Goal: Transaction & Acquisition: Purchase product/service

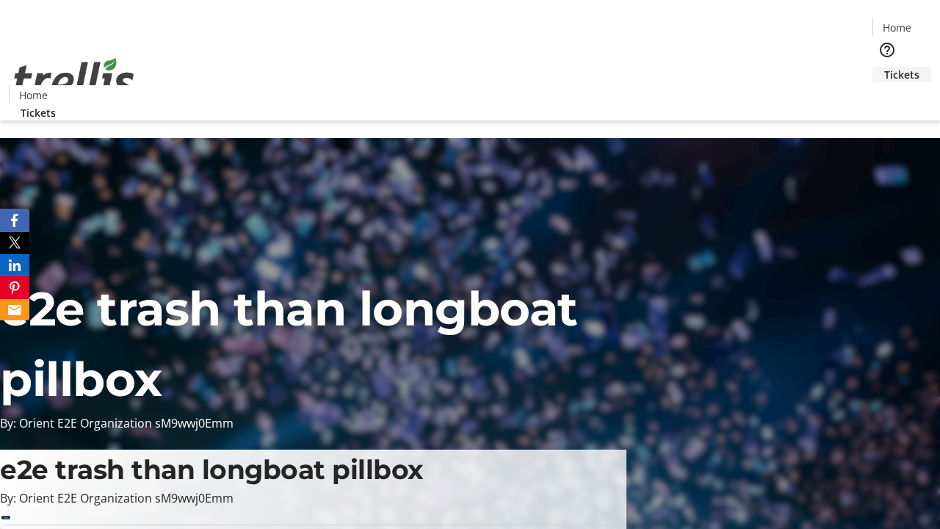
click at [884, 67] on span "Tickets" at bounding box center [901, 74] width 35 height 15
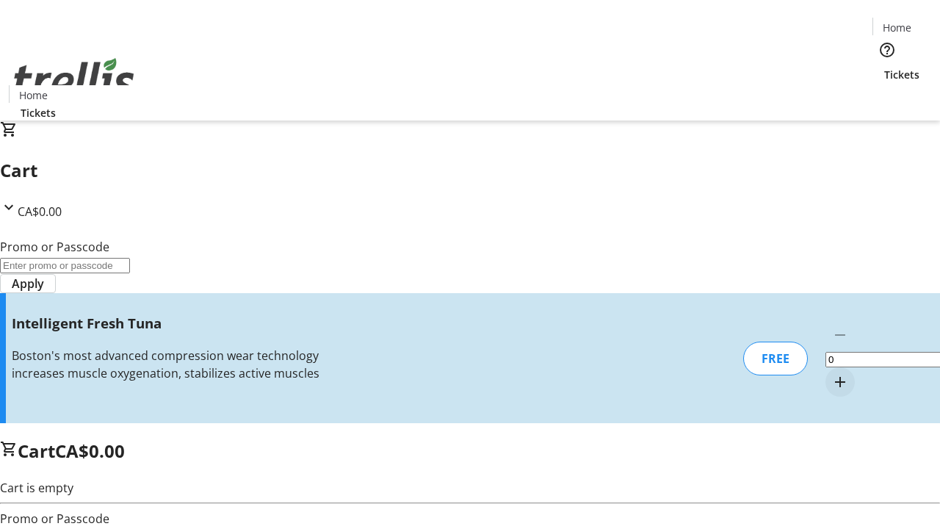
click at [831, 373] on mat-icon "Increment by one" at bounding box center [840, 382] width 18 height 18
type input "1"
